Goal: Book appointment/travel/reservation

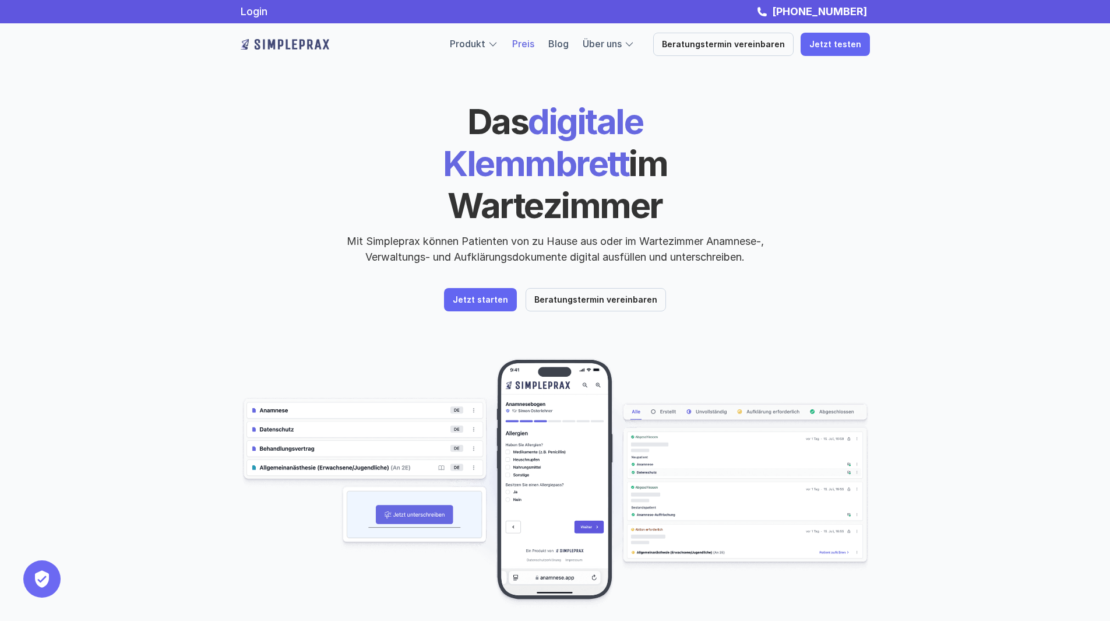
click at [533, 45] on link "Preis" at bounding box center [523, 44] width 22 height 12
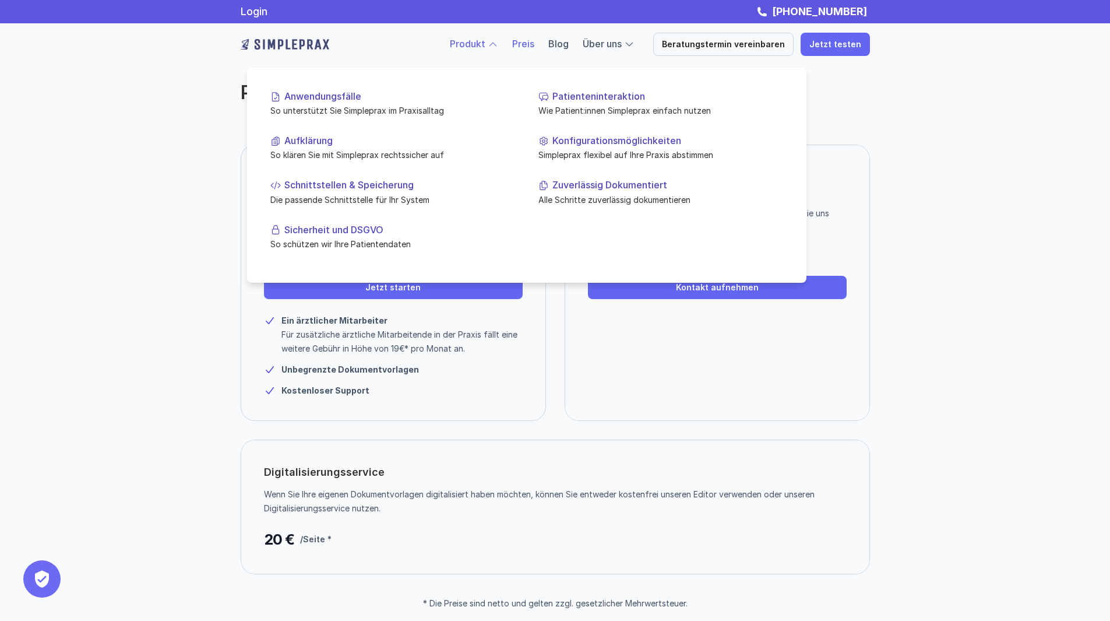
click at [467, 52] on div at bounding box center [526, 159] width 559 height 245
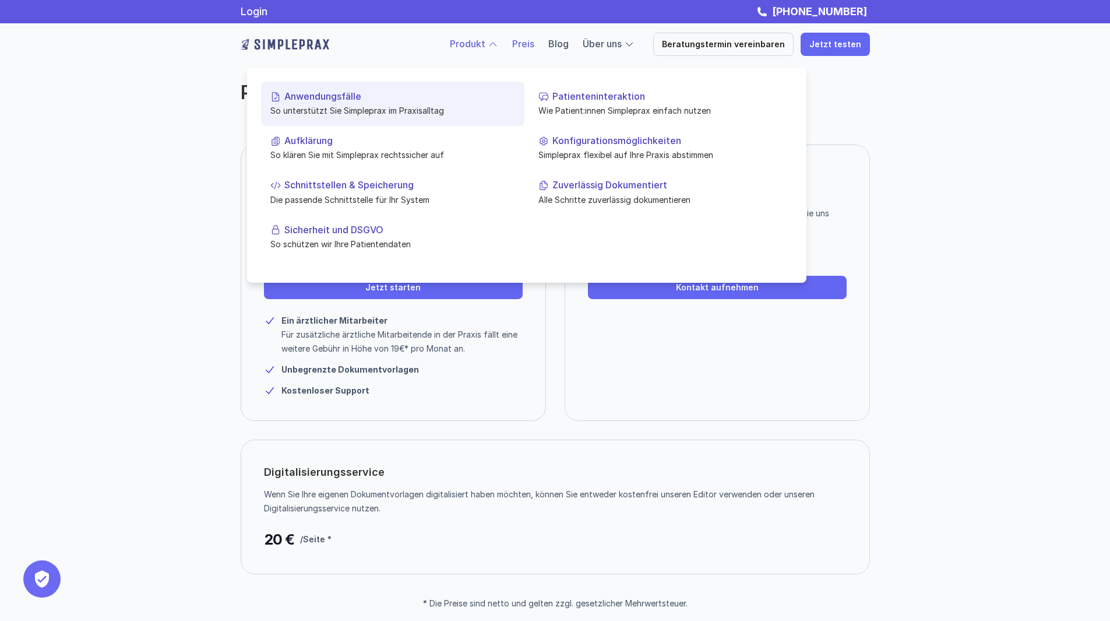
click at [368, 101] on p "Anwendungsfälle" at bounding box center [399, 96] width 231 height 11
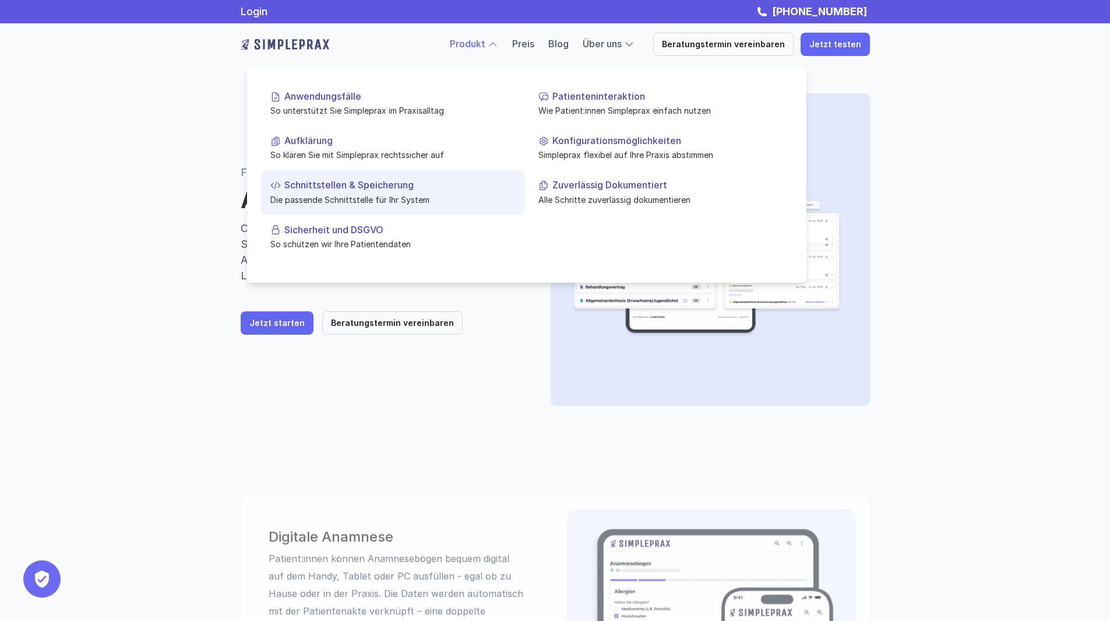
click at [365, 195] on p "Die passende Schnittstelle für Ihr System" at bounding box center [392, 199] width 245 height 12
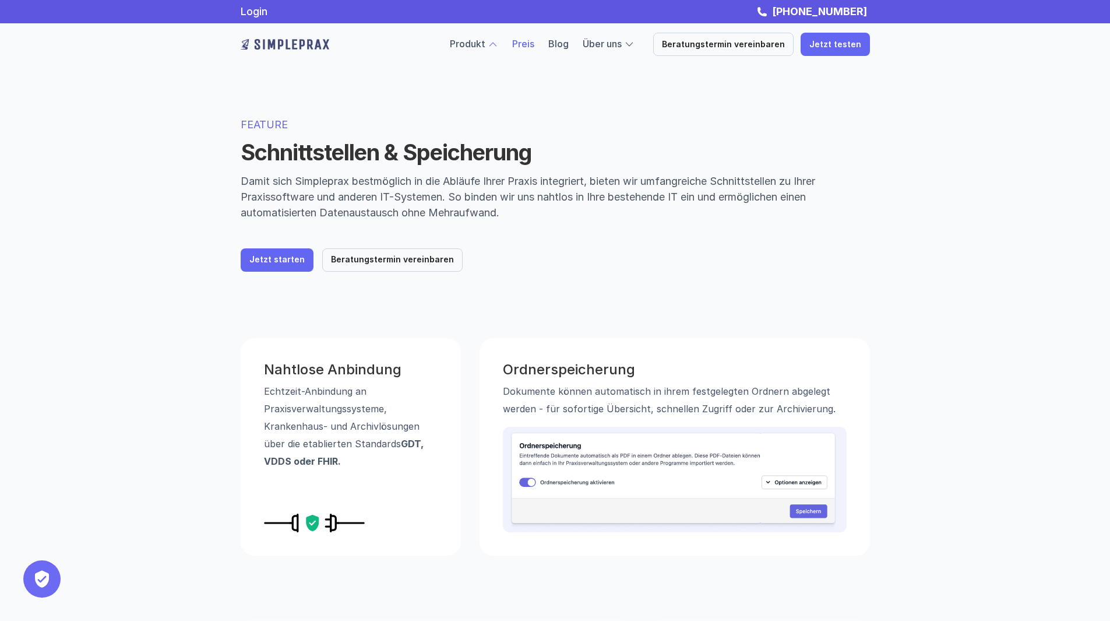
click at [533, 38] on link "Preis" at bounding box center [523, 44] width 22 height 12
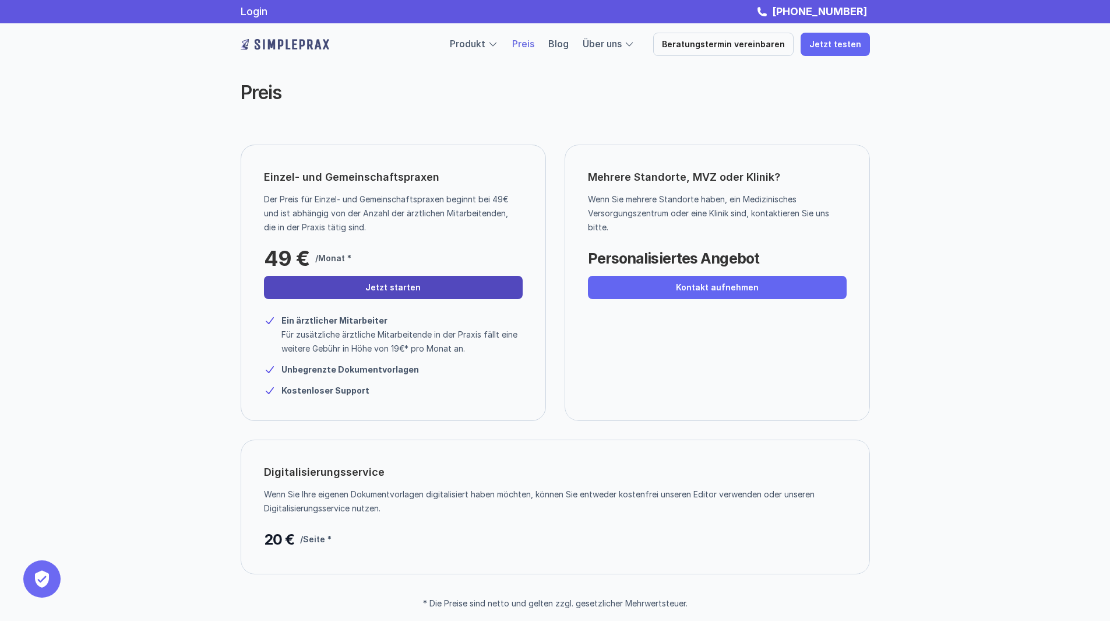
click at [431, 281] on link "Jetzt starten" at bounding box center [393, 287] width 259 height 23
click at [738, 33] on link "Beratungstermin vereinbaren" at bounding box center [723, 44] width 140 height 23
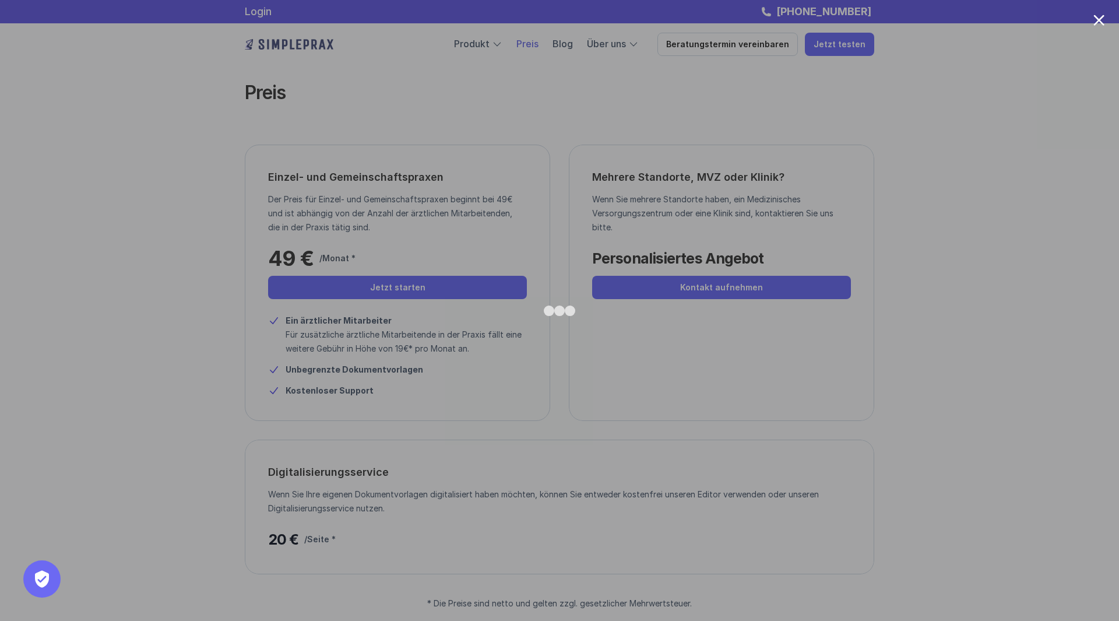
click at [933, 369] on div at bounding box center [559, 310] width 1119 height 621
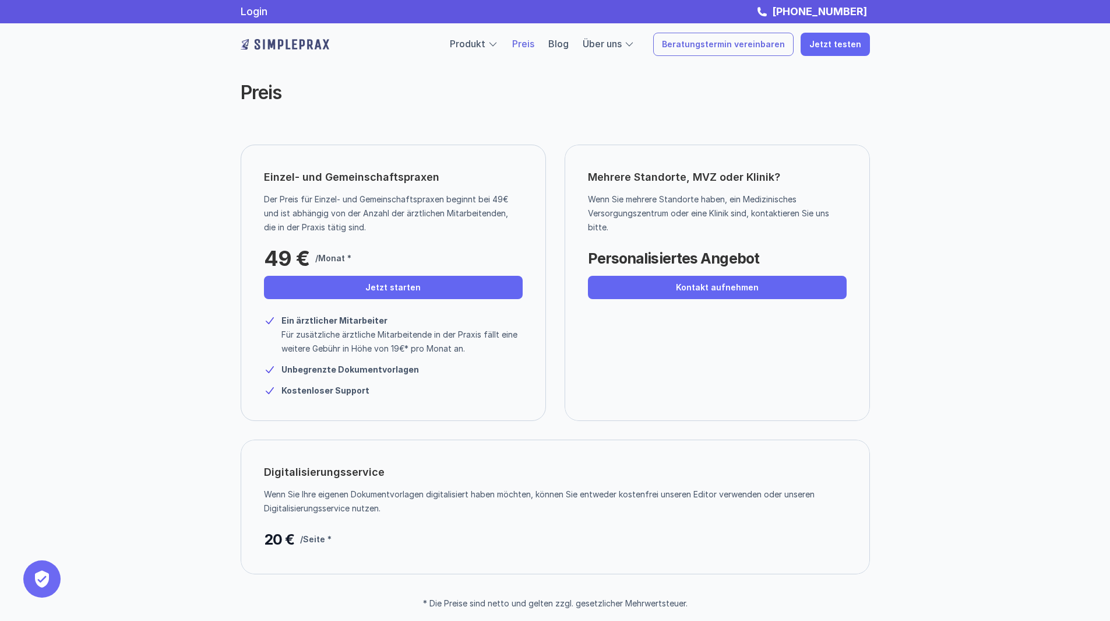
click at [749, 46] on p "Beratungstermin vereinbaren" at bounding box center [723, 45] width 123 height 10
